Goal: Task Accomplishment & Management: Manage account settings

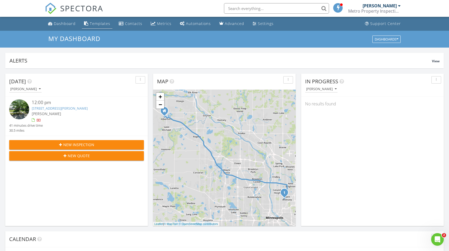
click at [99, 24] on div "Templates" at bounding box center [100, 23] width 20 height 5
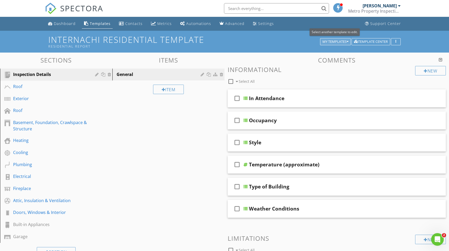
click at [346, 41] on div "My Templates" at bounding box center [335, 42] width 26 height 4
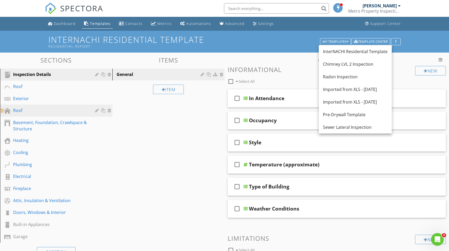
click at [50, 110] on div "Roof" at bounding box center [50, 110] width 74 height 6
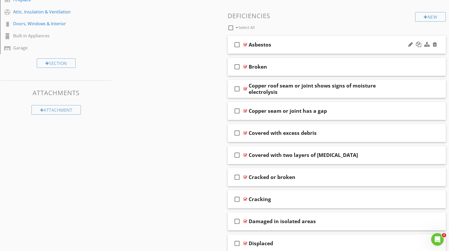
scroll to position [188, 0]
click at [301, 44] on div "Asbestos" at bounding box center [326, 44] width 156 height 6
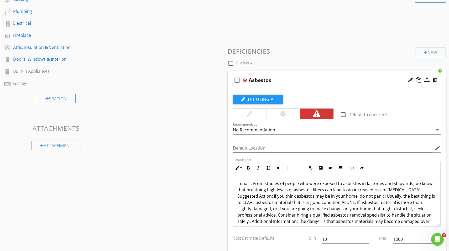
scroll to position [152, 0]
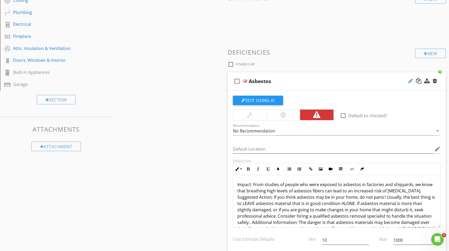
click at [410, 81] on div at bounding box center [410, 80] width 4 height 5
click at [405, 97] on div "Edit Using AI" at bounding box center [337, 102] width 208 height 14
click at [361, 149] on input "Default Location" at bounding box center [333, 149] width 200 height 9
click at [238, 81] on icon "check_box_outline_blank" at bounding box center [237, 81] width 8 height 13
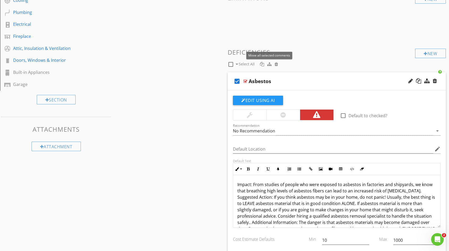
scroll to position [152, 0]
click at [269, 64] on div at bounding box center [269, 64] width 4 height 4
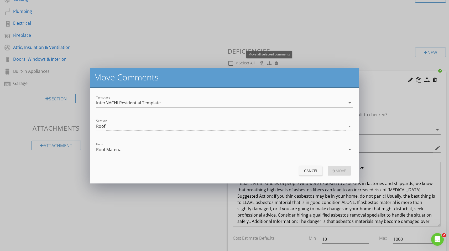
scroll to position [153, 0]
click at [162, 31] on div "move Comments Template InterNACHI Residential Template arrow_drop_down Section …" at bounding box center [224, 125] width 449 height 251
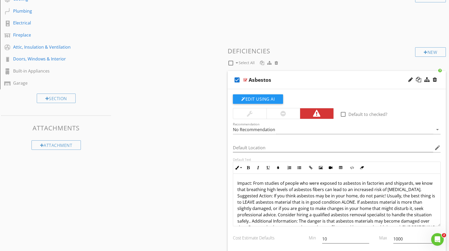
click at [237, 79] on icon "check_box" at bounding box center [237, 79] width 8 height 13
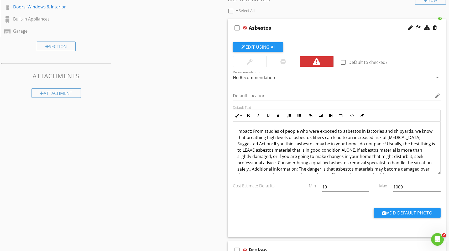
scroll to position [206, 0]
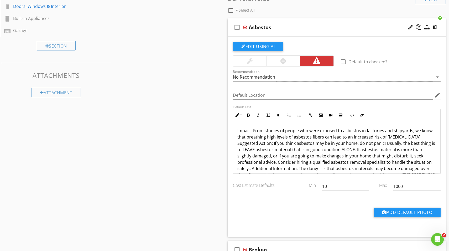
click at [297, 212] on div "Add Default Photo" at bounding box center [337, 213] width 214 height 13
click at [292, 26] on div "Asbestos" at bounding box center [326, 27] width 156 height 6
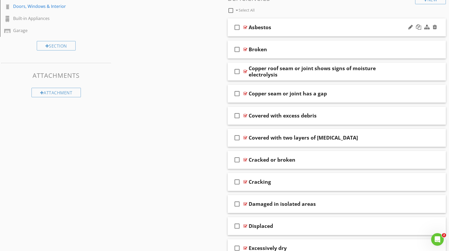
click at [238, 26] on icon "check_box_outline_blank" at bounding box center [237, 27] width 8 height 13
click at [237, 50] on icon "check_box_outline_blank" at bounding box center [237, 49] width 8 height 13
click at [237, 71] on icon "check_box_outline_blank" at bounding box center [237, 71] width 8 height 13
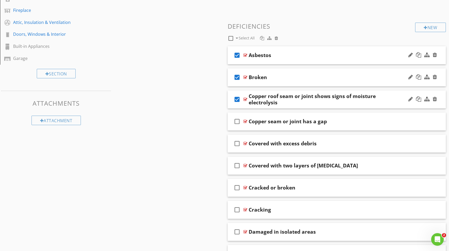
scroll to position [177, 0]
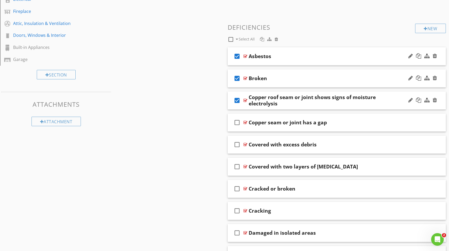
click at [246, 39] on span "Select All" at bounding box center [246, 38] width 16 height 5
checkbox input "false"
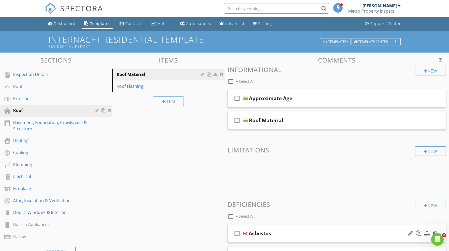
scroll to position [0, 0]
click at [440, 59] on div at bounding box center [440, 59] width 4 height 4
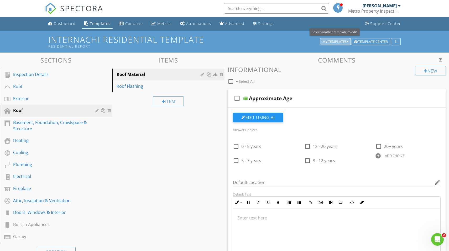
click at [343, 43] on div "My Templates" at bounding box center [335, 42] width 26 height 4
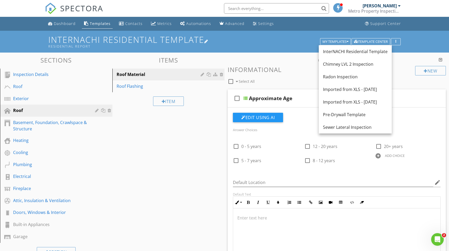
click at [293, 47] on div "Residential Report" at bounding box center [184, 46] width 273 height 4
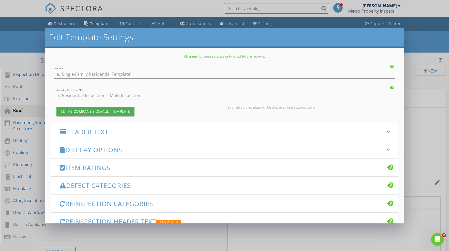
type input "InterNACHI Residential Template"
type input "Residential Report"
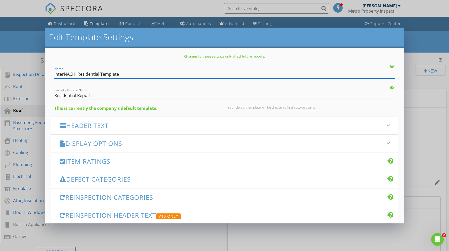
click at [418, 86] on div "Edit Template Settings Changes to these settings only affect future reports. Na…" at bounding box center [224, 125] width 449 height 251
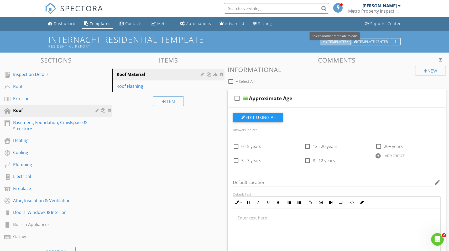
click at [344, 42] on div "My Templates" at bounding box center [335, 42] width 26 height 4
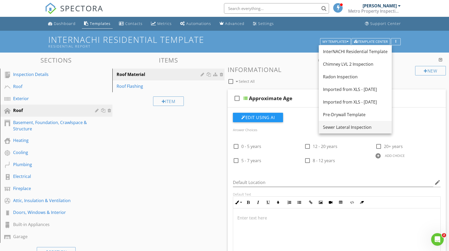
click at [352, 130] on div "Sewer Lateral Inspection" at bounding box center [355, 127] width 65 height 6
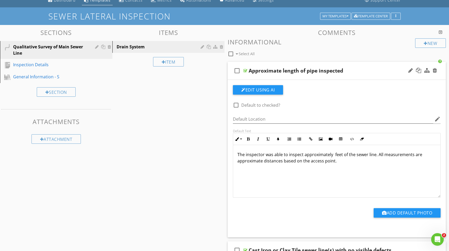
scroll to position [25, 0]
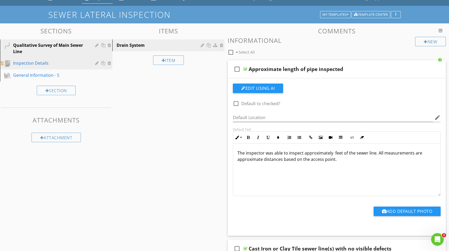
click at [33, 63] on div "Inspection Details" at bounding box center [50, 63] width 74 height 6
type textarea "<p>All sewer line materials are not always identifiable. &nbsp;</p><p><img src=…"
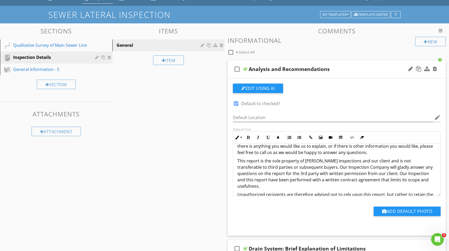
scroll to position [43, 0]
click at [305, 160] on p "This report is the sole property of Hawley Inspections and our client and is no…" at bounding box center [336, 172] width 199 height 31
drag, startPoint x: 305, startPoint y: 161, endPoint x: 341, endPoint y: 162, distance: 36.2
click at [341, 162] on p "This report is the sole property of Hawley Inspections and our client and is no…" at bounding box center [336, 172] width 199 height 31
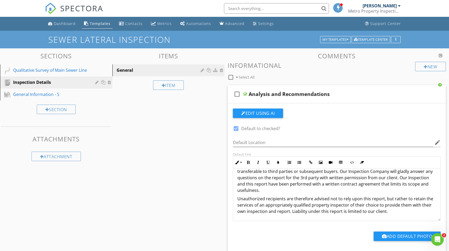
scroll to position [0, 0]
click at [36, 96] on div "General Information - S" at bounding box center [50, 94] width 74 height 6
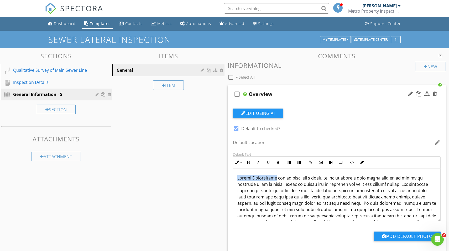
drag, startPoint x: 237, startPoint y: 177, endPoint x: 274, endPoint y: 179, distance: 37.0
click at [274, 179] on p at bounding box center [336, 252] width 199 height 157
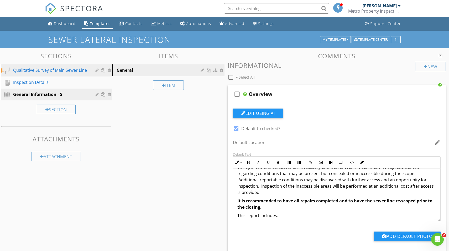
click at [35, 68] on div "Qualitative Survey of Main Sewer Line" at bounding box center [50, 70] width 74 height 6
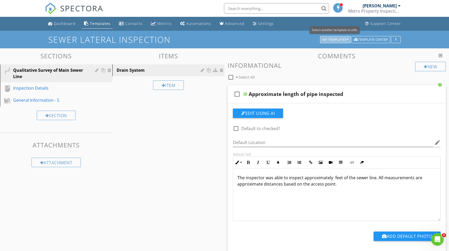
click at [337, 40] on div "My Templates" at bounding box center [335, 40] width 26 height 4
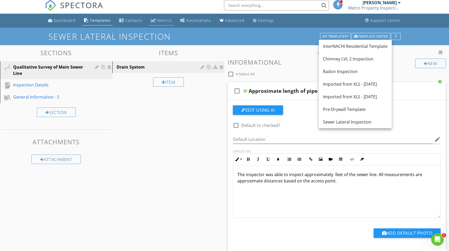
scroll to position [4, 0]
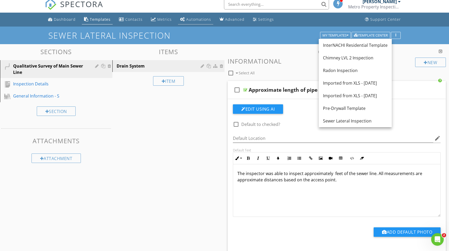
click at [195, 21] on div "Automations" at bounding box center [198, 19] width 25 height 5
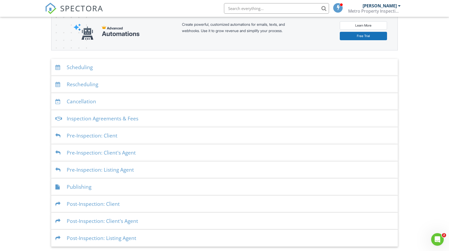
scroll to position [67, 0]
click at [112, 120] on div "Inspection Agreements & Fees" at bounding box center [224, 118] width 346 height 17
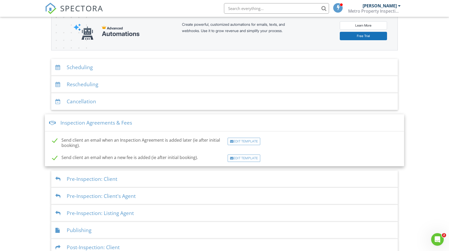
click at [56, 158] on label "Send client an email when a new fee is added (ie after initial booking)." at bounding box center [125, 158] width 146 height 7
click at [54, 158] on label "Send client an email when a new fee is added (ie after initial booking)." at bounding box center [125, 158] width 146 height 7
click at [52, 158] on input "Send client an email when a new fee is added (ie after initial booking)." at bounding box center [50, 157] width 3 height 3
checkbox input "true"
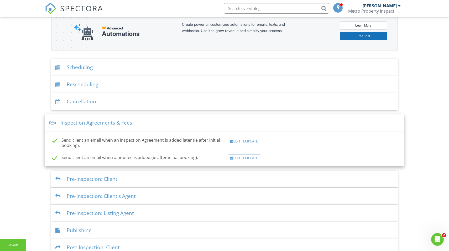
click at [35, 150] on div "Dashboard Templates Contacts Metrics Automations Advanced Settings Support Cent…" at bounding box center [224, 119] width 449 height 340
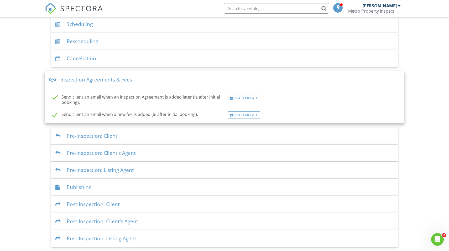
scroll to position [110, 0]
click at [86, 187] on div "Publishing" at bounding box center [224, 187] width 346 height 17
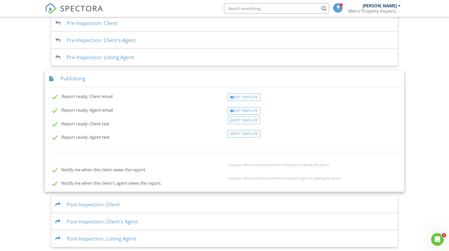
scroll to position [179, 0]
click at [88, 207] on div "Post-Inspection: Client" at bounding box center [224, 204] width 346 height 17
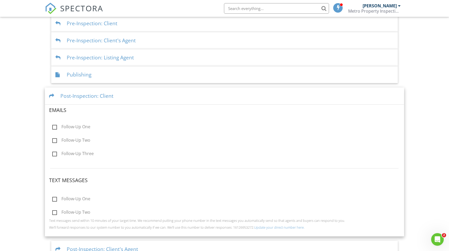
click at [55, 126] on label "Follow-Up One" at bounding box center [71, 127] width 38 height 7
click at [52, 126] on input "Follow-Up One" at bounding box center [50, 127] width 3 height 3
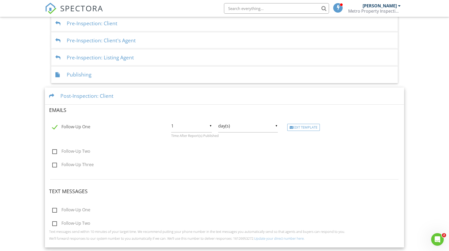
click at [55, 126] on label "Follow-Up One" at bounding box center [71, 127] width 38 height 7
checkbox input "false"
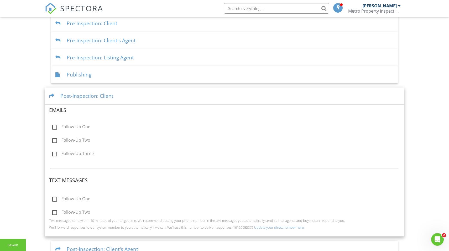
click at [27, 133] on div "Dashboard Templates Contacts Metrics Automations Advanced Settings Support Cent…" at bounding box center [224, 55] width 449 height 437
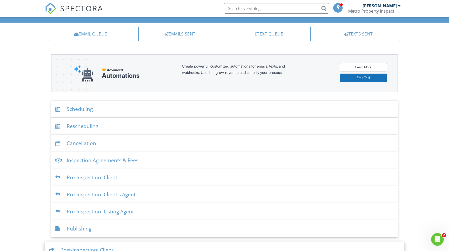
scroll to position [25, 0]
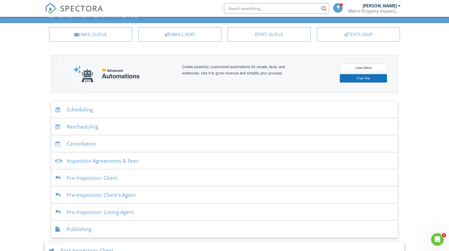
click at [72, 111] on div "Scheduling" at bounding box center [224, 109] width 346 height 17
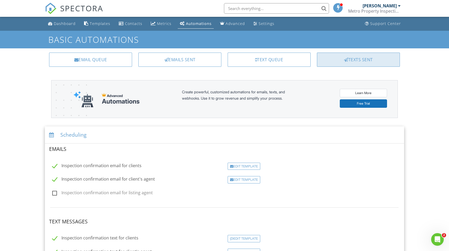
click at [375, 61] on div "Texts Sent" at bounding box center [358, 59] width 83 height 14
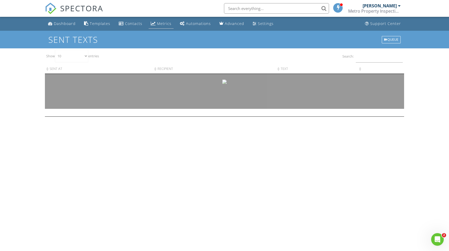
click at [157, 23] on div "Metrics" at bounding box center [164, 23] width 14 height 5
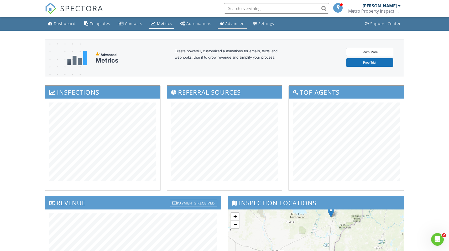
click at [230, 23] on div "Advanced" at bounding box center [234, 23] width 19 height 5
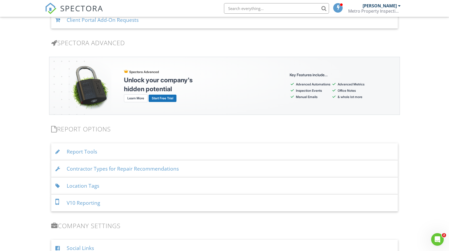
scroll to position [432, 0]
click at [81, 153] on div "Report Tools" at bounding box center [224, 151] width 346 height 17
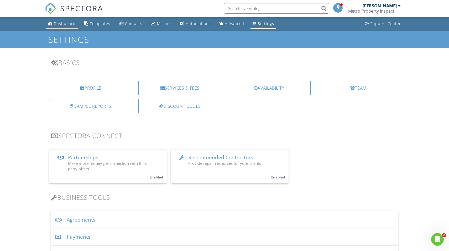
click at [61, 24] on div "Dashboard" at bounding box center [65, 23] width 22 height 5
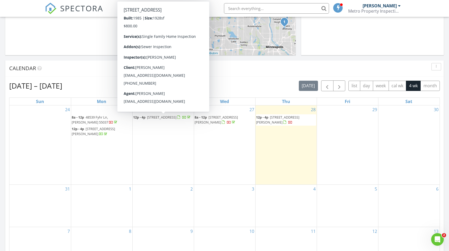
scroll to position [171, 0]
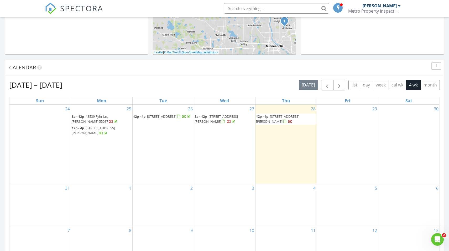
click at [104, 117] on span "48539 Fyhr Ln, Hinckley 55037" at bounding box center [90, 119] width 36 height 10
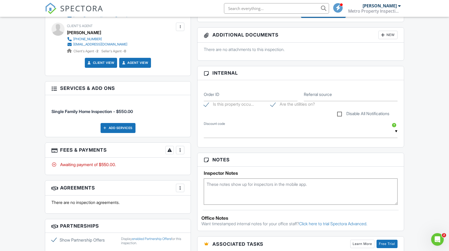
click at [180, 150] on div at bounding box center [179, 149] width 5 height 5
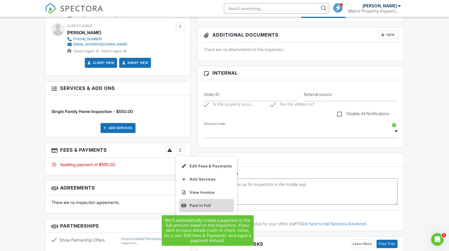
click at [200, 204] on div "Paid In Full" at bounding box center [206, 205] width 51 height 6
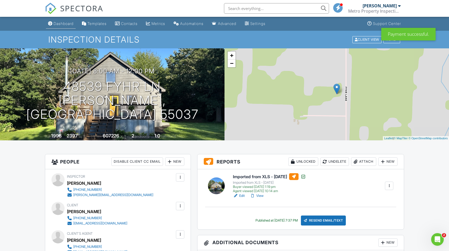
click at [63, 22] on div "Dashboard" at bounding box center [64, 23] width 20 height 4
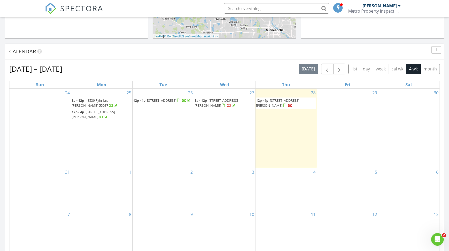
scroll to position [188, 0]
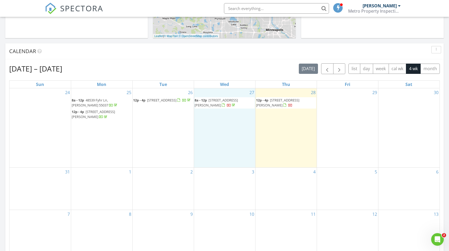
click at [218, 125] on div "27 8a - 12p [STREET_ADDRESS][PERSON_NAME]" at bounding box center [224, 127] width 61 height 79
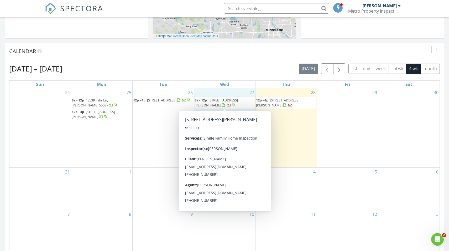
click at [213, 99] on span "19624 104th Pl, Rogers 55374" at bounding box center [215, 103] width 43 height 10
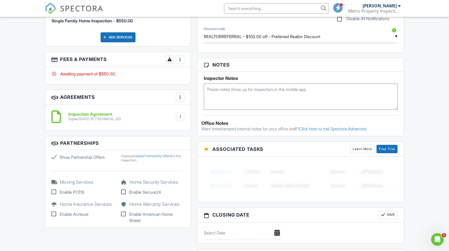
scroll to position [302, 0]
click at [180, 60] on div at bounding box center [179, 58] width 5 height 5
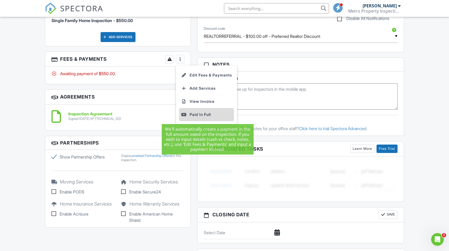
click at [201, 114] on div "Paid In Full" at bounding box center [206, 114] width 51 height 6
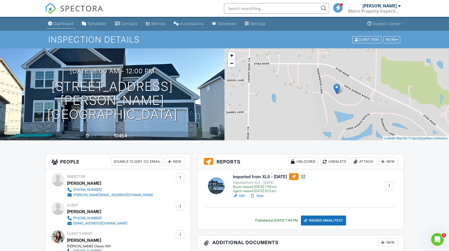
click at [63, 22] on div "Dashboard" at bounding box center [64, 23] width 20 height 4
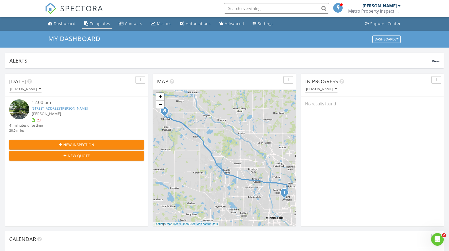
click at [102, 25] on div "Templates" at bounding box center [100, 23] width 20 height 5
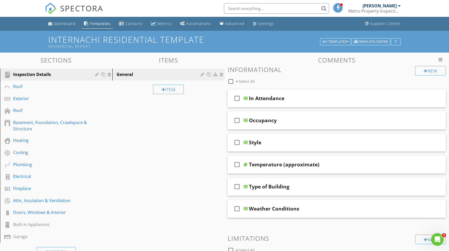
scroll to position [0, 0]
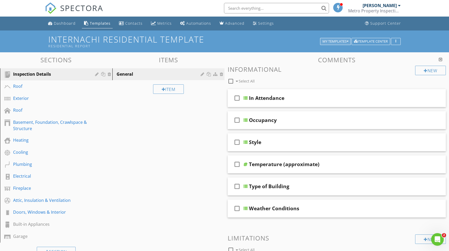
click at [331, 40] on div "My Templates" at bounding box center [335, 42] width 26 height 4
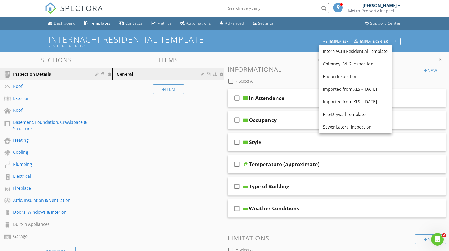
click at [293, 56] on div "Sections Inspection Details Roof Exterior Roof Basement, Foundation, Crawlspace…" at bounding box center [224, 183] width 449 height 262
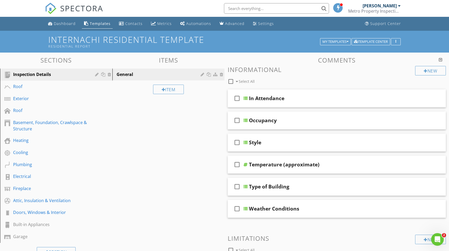
scroll to position [0, 0]
click at [49, 86] on div "Roof" at bounding box center [50, 86] width 74 height 6
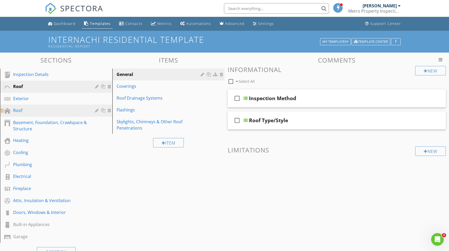
click at [48, 111] on div "Roof" at bounding box center [50, 110] width 74 height 6
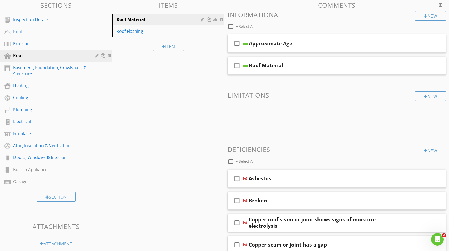
scroll to position [57, 0]
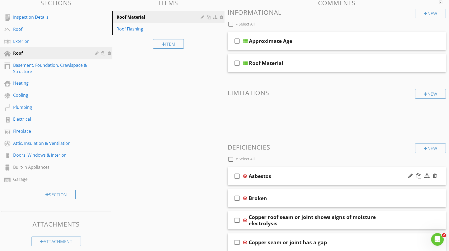
click at [314, 176] on div "Asbestos" at bounding box center [326, 176] width 156 height 6
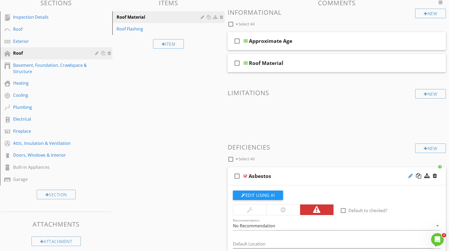
click at [410, 175] on div at bounding box center [410, 175] width 4 height 5
click at [410, 176] on div at bounding box center [410, 175] width 4 height 5
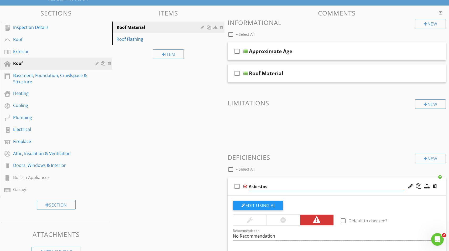
scroll to position [46, 0]
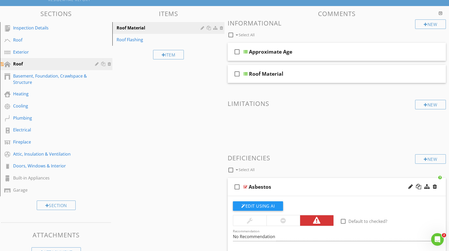
click at [96, 65] on div at bounding box center [97, 64] width 5 height 4
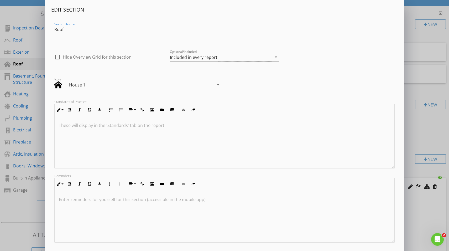
click at [340, 80] on div "Icon House 1 arrow_drop_down" at bounding box center [224, 83] width 346 height 22
click at [23, 16] on div "Edit Section Section Name Roof check_box_outline_blank Hide Overview Grid for t…" at bounding box center [224, 139] width 449 height 278
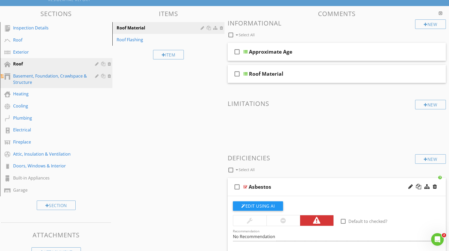
click at [72, 76] on div "Basement, Foundation, Crawlspace & Structure" at bounding box center [50, 79] width 74 height 13
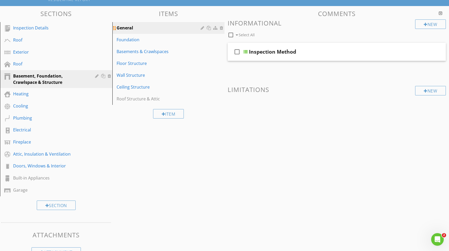
click at [202, 26] on div at bounding box center [202, 28] width 5 height 4
click at [97, 15] on div at bounding box center [224, 125] width 449 height 251
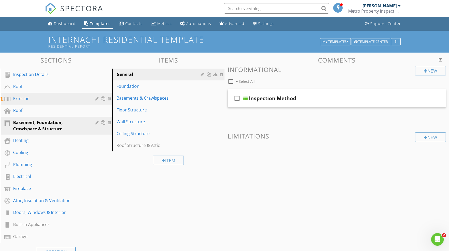
scroll to position [0, 0]
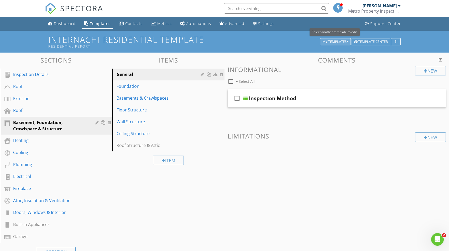
click at [327, 40] on div "My Templates" at bounding box center [335, 42] width 26 height 4
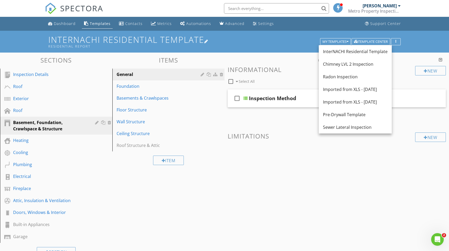
click at [285, 45] on div "Residential Report" at bounding box center [184, 46] width 273 height 4
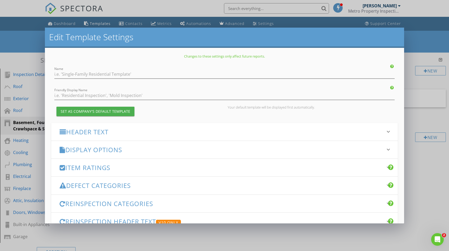
type input "InterNACHI Residential Template"
type input "Residential Report"
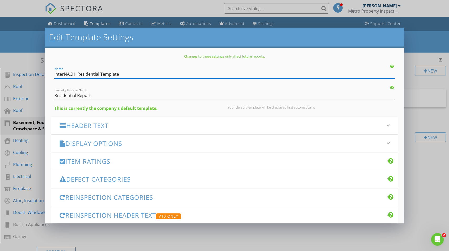
click at [27, 36] on div "Edit Template Settings Changes to these settings only affect future reports. Na…" at bounding box center [224, 125] width 449 height 251
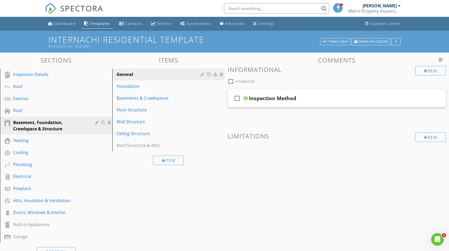
click at [27, 36] on div "InterNACHI Residential Template Residential Report My Templates Template Center" at bounding box center [224, 42] width 449 height 22
click at [264, 25] on div "Settings" at bounding box center [266, 23] width 16 height 5
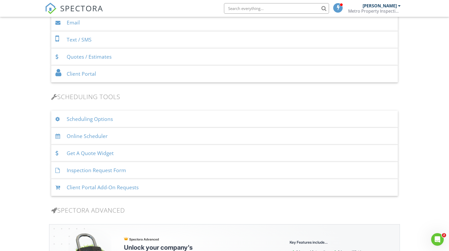
scroll to position [265, 0]
click at [106, 120] on div "Scheduling Options" at bounding box center [224, 118] width 346 height 17
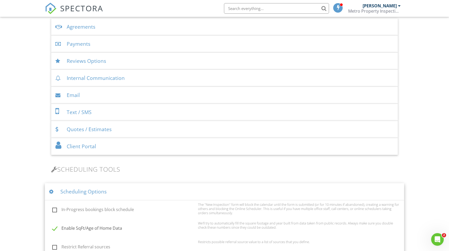
scroll to position [192, 0]
click at [81, 130] on div "Quotes / Estimates" at bounding box center [224, 129] width 346 height 17
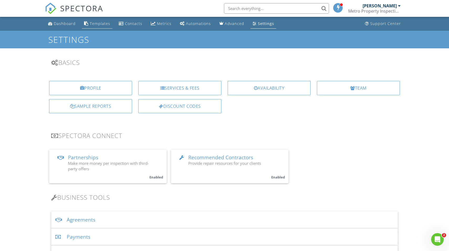
click at [94, 24] on div "Templates" at bounding box center [100, 23] width 20 height 5
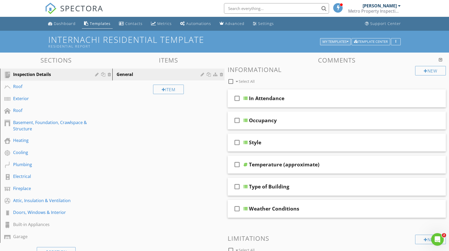
click at [336, 42] on div "My Templates" at bounding box center [335, 42] width 26 height 4
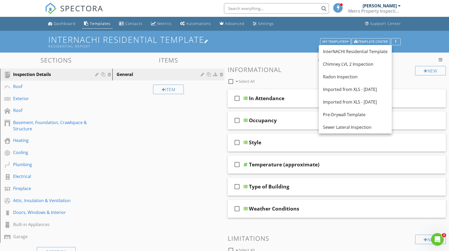
click at [268, 43] on h1 "InterNACHI Residential Template Residential Report" at bounding box center [224, 41] width 352 height 13
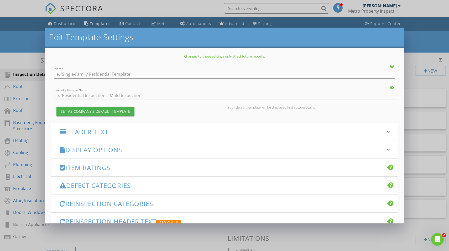
type input "InterNACHI Residential Template"
type input "Residential Report"
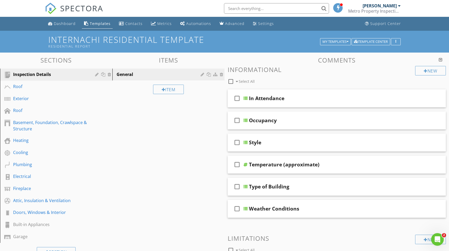
click at [441, 42] on div at bounding box center [224, 125] width 449 height 251
click at [336, 44] on button "My Templates" at bounding box center [335, 41] width 31 height 7
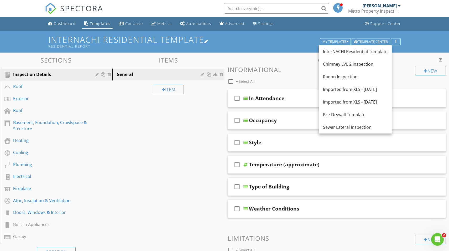
click at [287, 46] on div "Residential Report" at bounding box center [184, 46] width 273 height 4
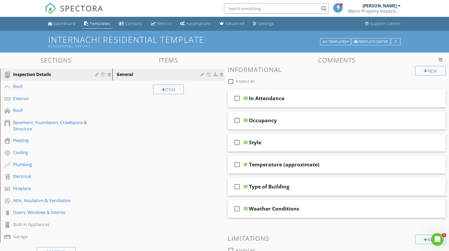
click at [436, 40] on div at bounding box center [224, 125] width 449 height 251
click at [435, 40] on div "InterNACHI Residential Template Residential Report My Templates Template Center" at bounding box center [224, 42] width 449 height 22
click at [336, 41] on div "My Templates" at bounding box center [335, 42] width 26 height 4
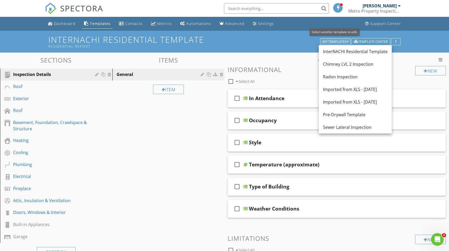
click at [336, 41] on div "My Templates" at bounding box center [335, 42] width 26 height 4
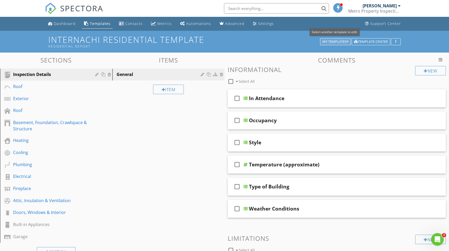
click at [342, 41] on div "My Templates" at bounding box center [335, 42] width 26 height 4
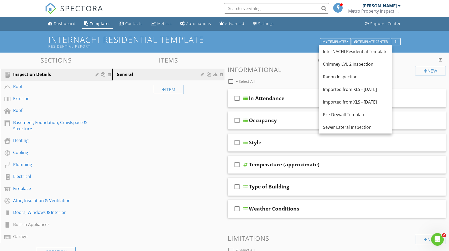
click at [404, 64] on div "Comments New Informational check_box_outline_blank Select All check_box_outline…" at bounding box center [336, 176] width 218 height 241
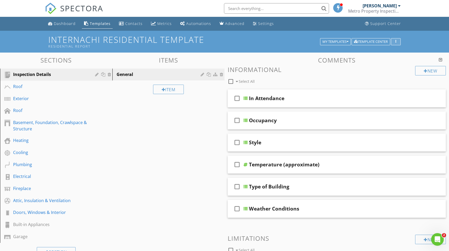
click at [397, 44] on button "button" at bounding box center [396, 41] width 10 height 7
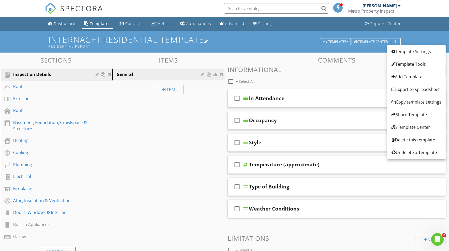
click at [294, 46] on div "Residential Report" at bounding box center [184, 46] width 273 height 4
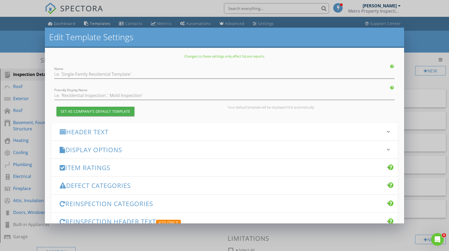
type input "InterNACHI Residential Template"
type input "Residential Report"
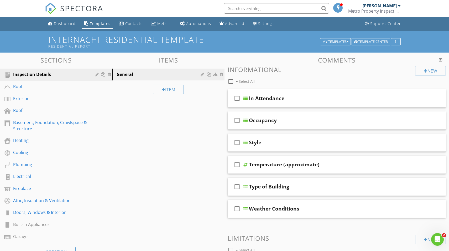
click at [441, 39] on div "Edit Template Settings Changes to these settings only affect future reports. Na…" at bounding box center [224, 125] width 449 height 251
click at [333, 40] on div "My Templates" at bounding box center [335, 42] width 26 height 4
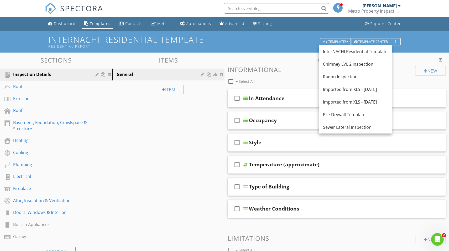
click at [445, 38] on div "InterNACHI Residential Template Residential Report My Templates Template Center" at bounding box center [224, 42] width 449 height 22
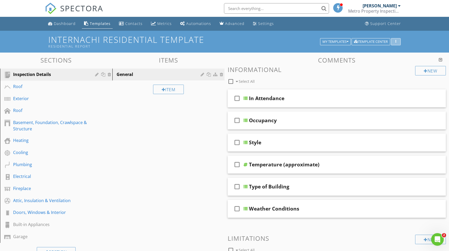
click at [395, 41] on icon "button" at bounding box center [395, 42] width 1 height 4
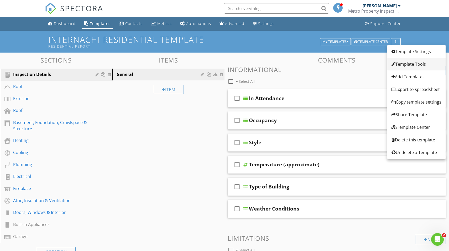
click at [413, 64] on div "Template Tools" at bounding box center [416, 64] width 50 height 6
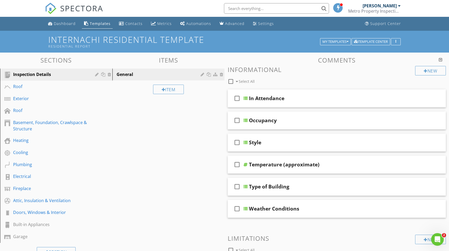
click at [405, 55] on div at bounding box center [224, 125] width 449 height 251
click at [398, 41] on button "button" at bounding box center [396, 41] width 10 height 7
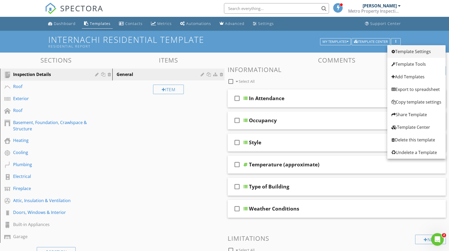
click at [411, 53] on div "Template Settings" at bounding box center [416, 51] width 50 height 6
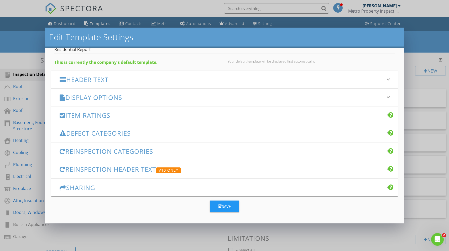
scroll to position [46, 0]
click at [429, 40] on div "Edit Template Settings Changes to these settings only affect future reports. Na…" at bounding box center [224, 125] width 449 height 251
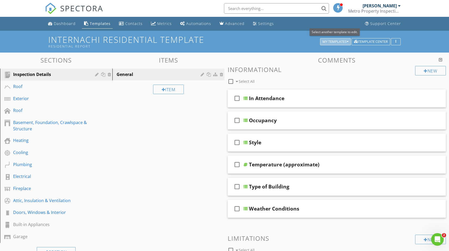
click at [341, 43] on div "My Templates" at bounding box center [335, 42] width 26 height 4
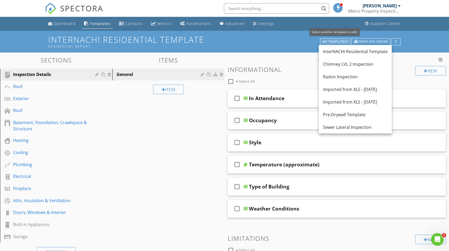
click at [341, 43] on div "My Templates" at bounding box center [335, 42] width 26 height 4
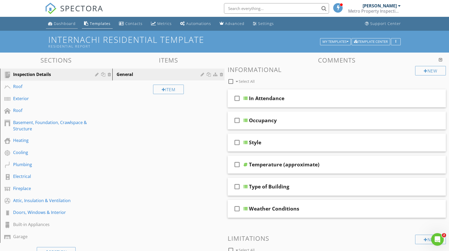
click at [55, 22] on div "Dashboard" at bounding box center [65, 23] width 22 height 5
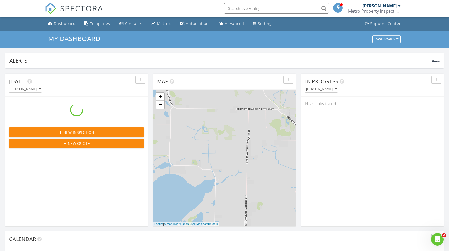
scroll to position [478, 449]
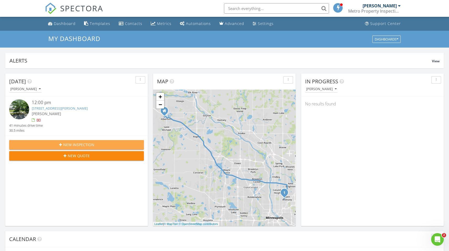
click at [88, 144] on span "New Inspection" at bounding box center [78, 145] width 31 height 6
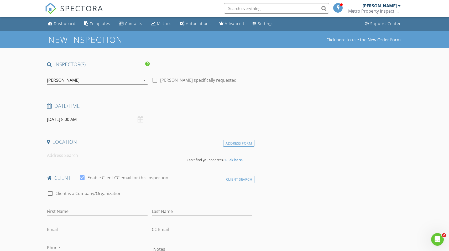
click at [72, 119] on input "08/29/2025 8:00 AM" at bounding box center [97, 119] width 100 height 13
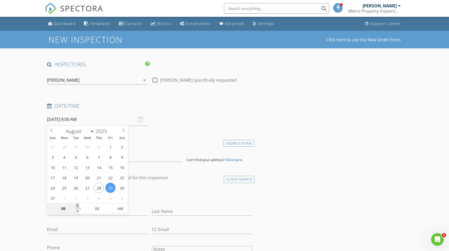
type input "09"
type input "08/29/2025 9:00 AM"
click at [78, 206] on span at bounding box center [78, 205] width 4 height 5
type input "10"
type input "08/29/2025 10:00 AM"
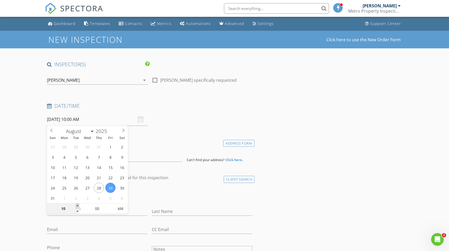
click at [78, 206] on span at bounding box center [78, 205] width 4 height 5
type input "11"
type input "08/29/2025 11:00 AM"
click at [78, 206] on span at bounding box center [78, 205] width 4 height 5
type input "12"
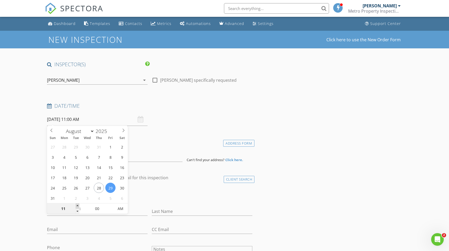
type input "08/29/2025 12:00 PM"
click at [78, 206] on span at bounding box center [78, 205] width 4 height 5
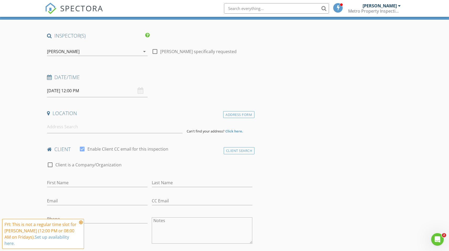
scroll to position [28, 0]
click at [71, 126] on input at bounding box center [114, 126] width 135 height 13
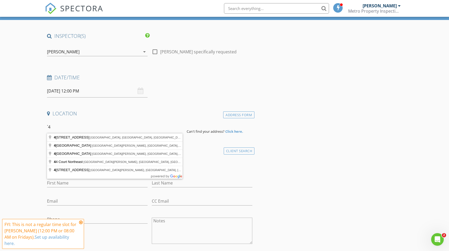
type input "`"
type input "14701 Summit Oaks Dr, Burnsville, MN, USA"
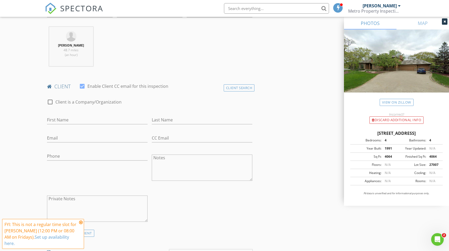
scroll to position [199, 0]
type input "c"
type input "Craig"
type input "Burma"
type input "craigburma@gmail.com"
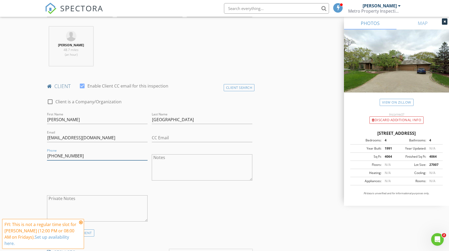
type input "469-400-3250"
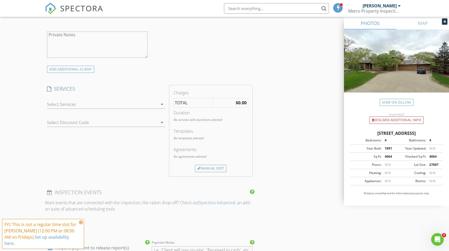
scroll to position [363, 0]
click at [70, 103] on div at bounding box center [102, 104] width 111 height 8
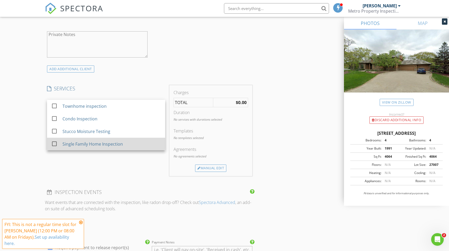
click at [83, 143] on div "Single Family Home Inspection" at bounding box center [92, 144] width 60 height 6
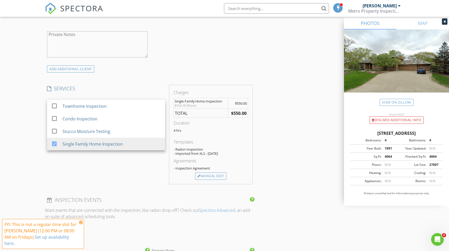
click at [29, 123] on div "New Inspection Click here to use the New Order Form INSPECTOR(S) check_box Broc…" at bounding box center [224, 132] width 449 height 929
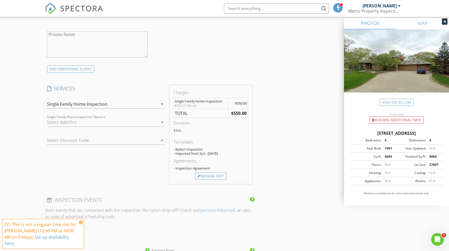
click at [79, 123] on div at bounding box center [102, 122] width 111 height 8
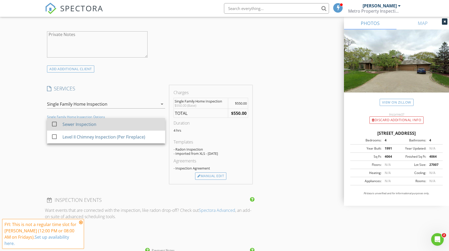
click at [55, 123] on div at bounding box center [54, 123] width 9 height 9
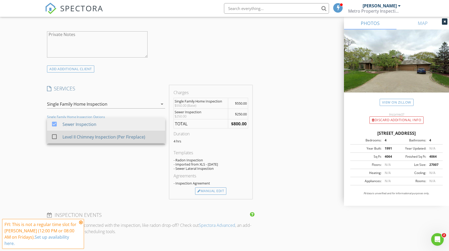
click at [53, 135] on div at bounding box center [54, 136] width 9 height 9
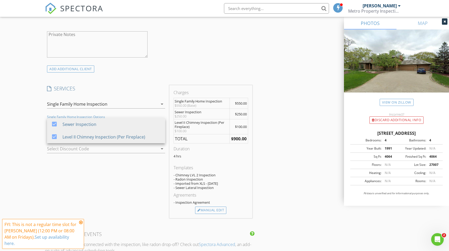
click at [29, 128] on div "New Inspection Click here to use the New Order Form INSPECTOR(S) check_box Broc…" at bounding box center [224, 149] width 449 height 963
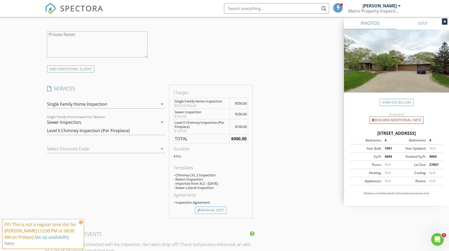
click at [77, 148] on div at bounding box center [98, 148] width 103 height 8
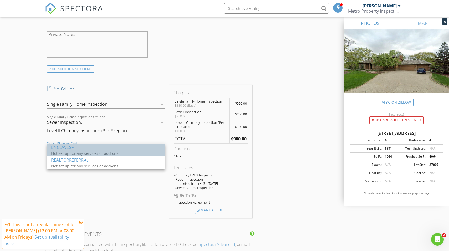
click at [87, 151] on div "Not set up for any services or add-ons" at bounding box center [103, 153] width 105 height 6
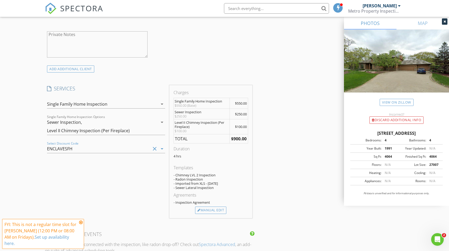
click at [155, 148] on icon "clear" at bounding box center [154, 148] width 6 height 6
click at [64, 147] on div at bounding box center [98, 148] width 103 height 8
click at [28, 147] on div "New Inspection Click here to use the New Order Form INSPECTOR(S) check_box Broc…" at bounding box center [224, 149] width 449 height 963
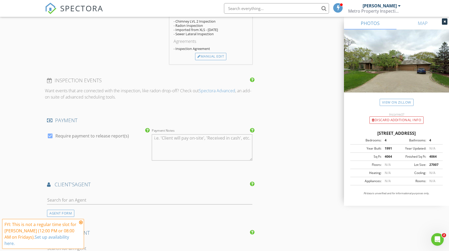
scroll to position [516, 0]
click at [50, 134] on div at bounding box center [50, 135] width 9 height 9
checkbox input "false"
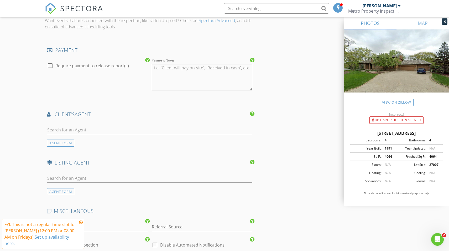
scroll to position [587, 0]
click at [72, 128] on input "text" at bounding box center [149, 129] width 205 height 9
type input "kai"
click at [72, 140] on div "Kaili Campbell" at bounding box center [78, 141] width 33 height 6
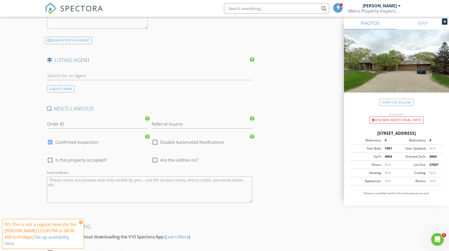
scroll to position [807, 0]
click at [49, 156] on div at bounding box center [50, 159] width 9 height 9
checkbox input "true"
click at [155, 158] on div at bounding box center [154, 159] width 9 height 9
checkbox input "true"
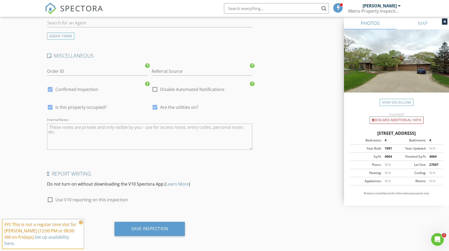
scroll to position [855, 0]
click at [51, 199] on div at bounding box center [50, 199] width 9 height 9
checkbox input "true"
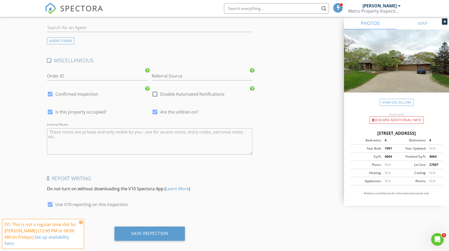
click at [81, 224] on icon at bounding box center [81, 222] width 4 height 4
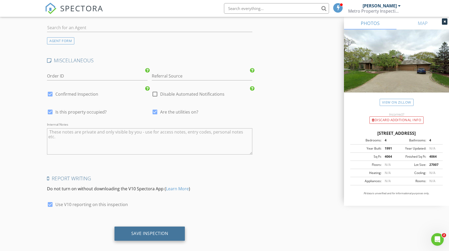
click at [149, 232] on div "Save Inspection" at bounding box center [149, 232] width 37 height 5
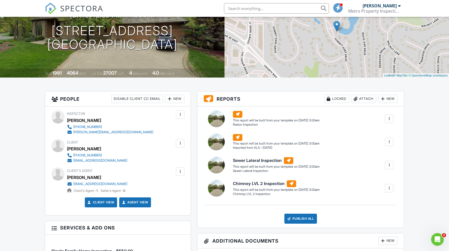
scroll to position [63, 0]
click at [391, 119] on div at bounding box center [388, 118] width 5 height 5
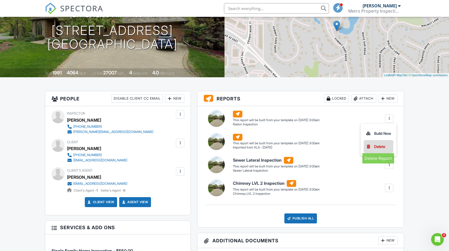
click at [378, 147] on div "Delete" at bounding box center [379, 146] width 11 height 6
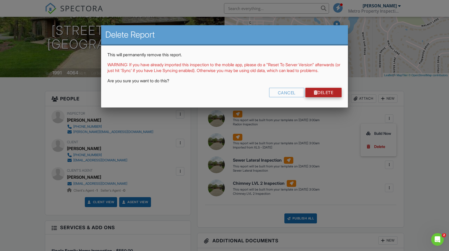
click at [329, 97] on link "Delete" at bounding box center [323, 92] width 36 height 9
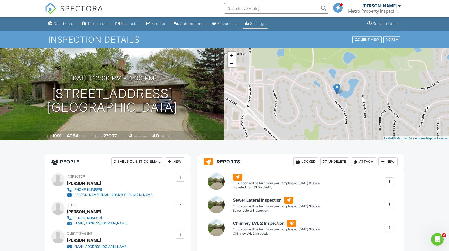
click at [265, 24] on div "Settings" at bounding box center [257, 23] width 15 height 4
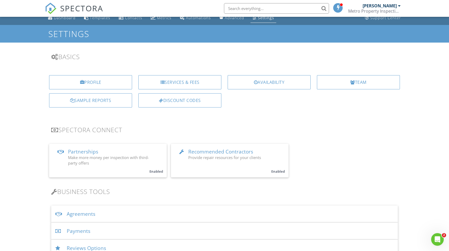
scroll to position [9, 0]
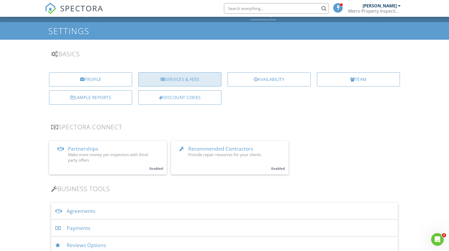
click at [182, 79] on div "Services & Fees" at bounding box center [179, 79] width 83 height 14
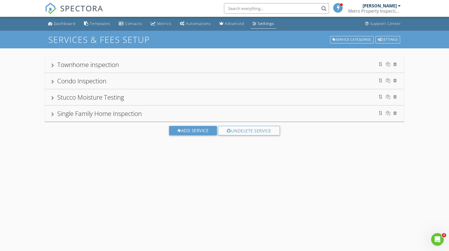
scroll to position [0, 0]
click at [87, 114] on div "Single Family Home Inspection" at bounding box center [99, 113] width 84 height 9
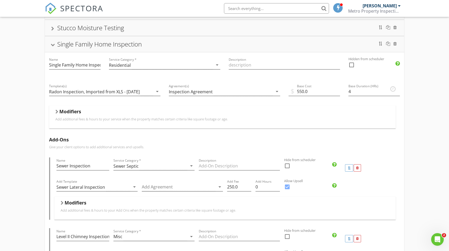
scroll to position [69, 0]
click at [75, 114] on h5 "Modifiers" at bounding box center [70, 111] width 22 height 5
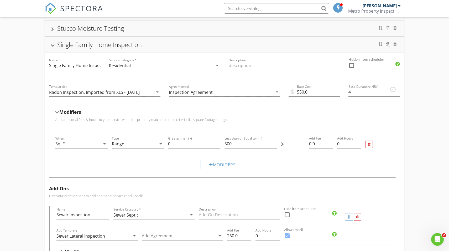
click at [27, 119] on div "Townhome inspection Condo Inspection Stucco Moisture Testing Single Family Home…" at bounding box center [224, 237] width 449 height 515
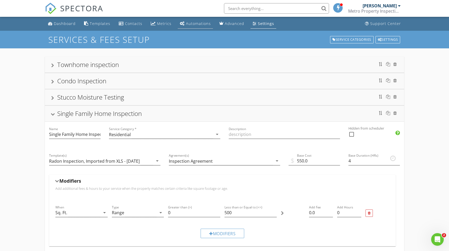
scroll to position [0, 1]
click at [386, 41] on div "Settings" at bounding box center [386, 39] width 25 height 7
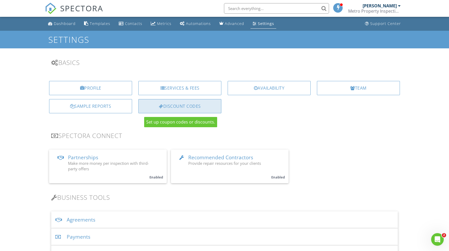
click at [189, 105] on div "Discount Codes" at bounding box center [179, 106] width 83 height 14
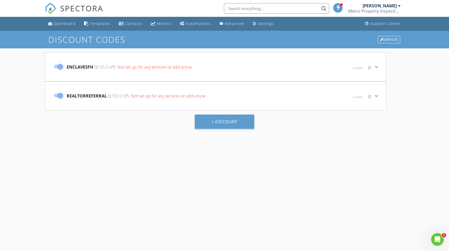
click at [191, 69] on span "Not set up for any services or add-ons:w" at bounding box center [154, 67] width 76 height 6
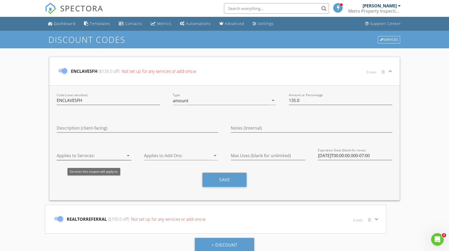
click at [127, 154] on icon "arrow_drop_down" at bounding box center [128, 155] width 6 height 6
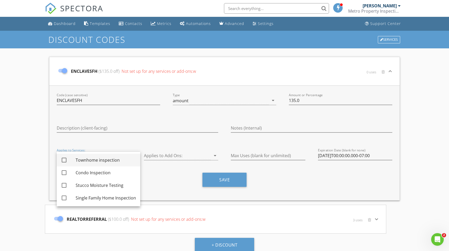
click at [65, 158] on div at bounding box center [64, 159] width 9 height 9
checkbox input "true"
drag, startPoint x: 64, startPoint y: 198, endPoint x: 66, endPoint y: 195, distance: 3.3
click at [64, 198] on div at bounding box center [64, 197] width 9 height 9
checkbox input "true"
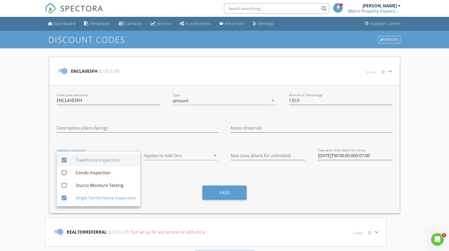
click at [64, 159] on div at bounding box center [64, 159] width 9 height 9
checkbox input "false"
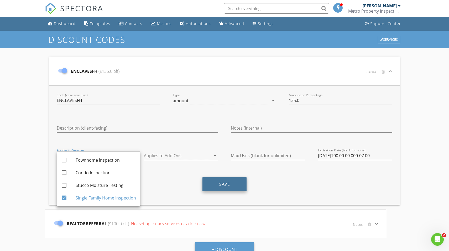
click at [229, 180] on button "Save" at bounding box center [224, 184] width 44 height 14
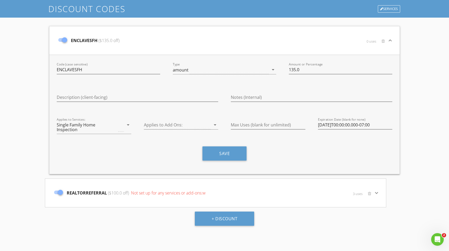
scroll to position [31, 0]
click at [185, 190] on span "Not set up for any services or add-ons:w" at bounding box center [168, 193] width 76 height 6
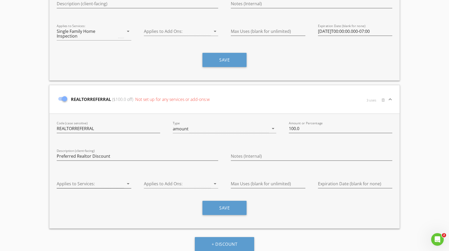
scroll to position [124, 0]
click at [100, 183] on div at bounding box center [90, 183] width 67 height 9
drag, startPoint x: 63, startPoint y: 182, endPoint x: 64, endPoint y: 185, distance: 3.2
click at [63, 183] on div at bounding box center [64, 183] width 9 height 9
checkbox input "true"
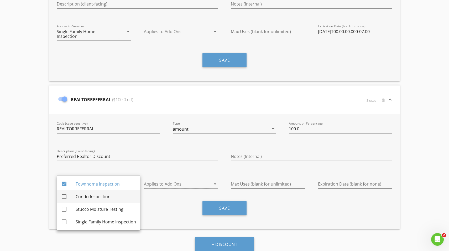
click at [64, 197] on div at bounding box center [64, 196] width 9 height 9
checkbox input "true"
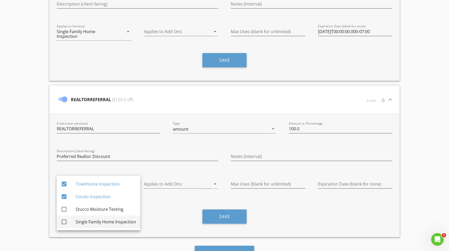
click at [65, 221] on div at bounding box center [64, 221] width 9 height 9
checkbox input "true"
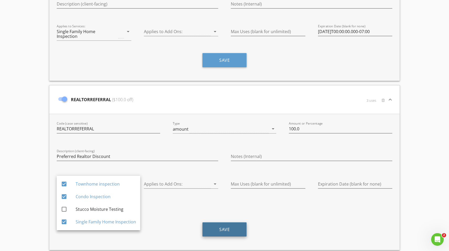
click at [223, 222] on button "Save" at bounding box center [224, 229] width 44 height 14
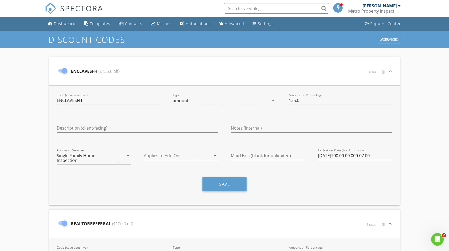
scroll to position [0, 0]
click at [65, 23] on div "Dashboard" at bounding box center [65, 23] width 22 height 5
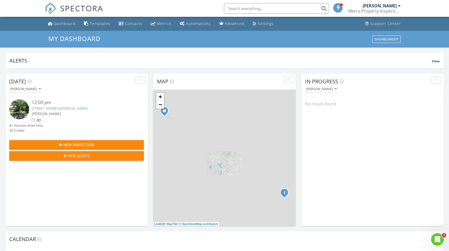
scroll to position [3, 0]
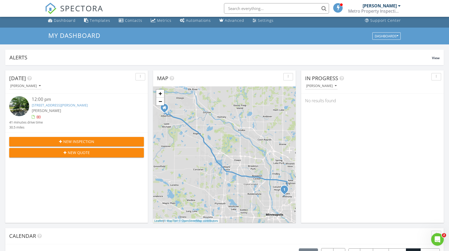
click at [64, 105] on link "3247 Benjamin St NE, Minneapolis, MN 55418" at bounding box center [60, 105] width 56 height 5
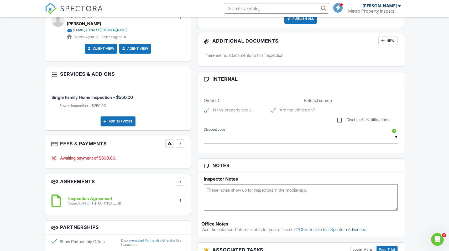
scroll to position [217, 0]
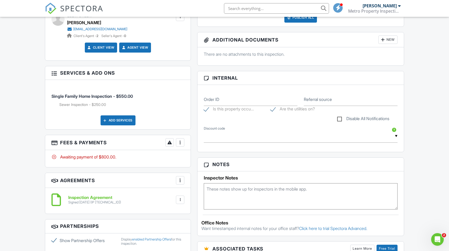
click at [120, 122] on div "Add Services" at bounding box center [117, 120] width 35 height 10
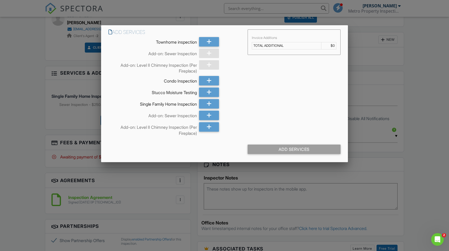
click at [33, 44] on div at bounding box center [224, 130] width 449 height 313
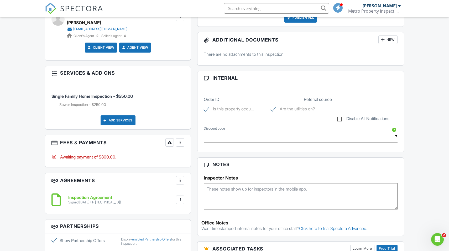
scroll to position [218, 0]
click at [182, 142] on div at bounding box center [179, 141] width 5 height 5
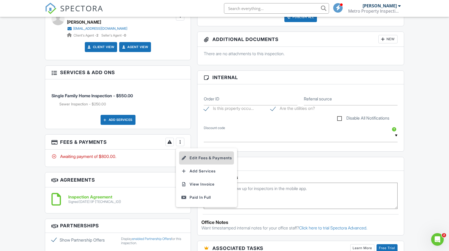
click at [201, 158] on li "Edit Fees & Payments" at bounding box center [206, 157] width 55 height 13
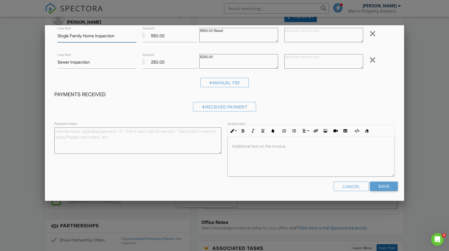
scroll to position [37, 0]
click at [364, 187] on div "Cancel" at bounding box center [350, 186] width 35 height 9
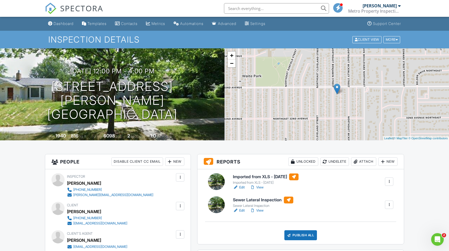
scroll to position [0, 0]
click at [96, 24] on div "Templates" at bounding box center [96, 23] width 19 height 4
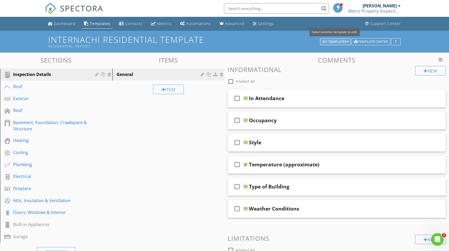
click at [340, 41] on div "My Templates" at bounding box center [335, 42] width 26 height 4
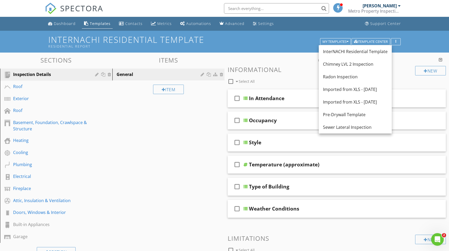
click at [254, 52] on div "InterNACHI Residential Template Residential Report My Templates Template Center" at bounding box center [224, 42] width 449 height 22
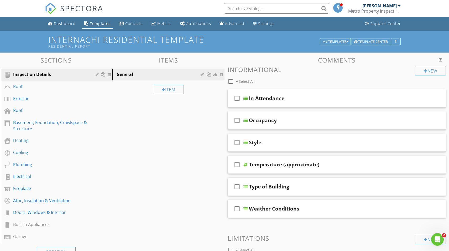
click at [233, 72] on h3 "Informational" at bounding box center [336, 69] width 218 height 7
